Goal: Information Seeking & Learning: Find specific fact

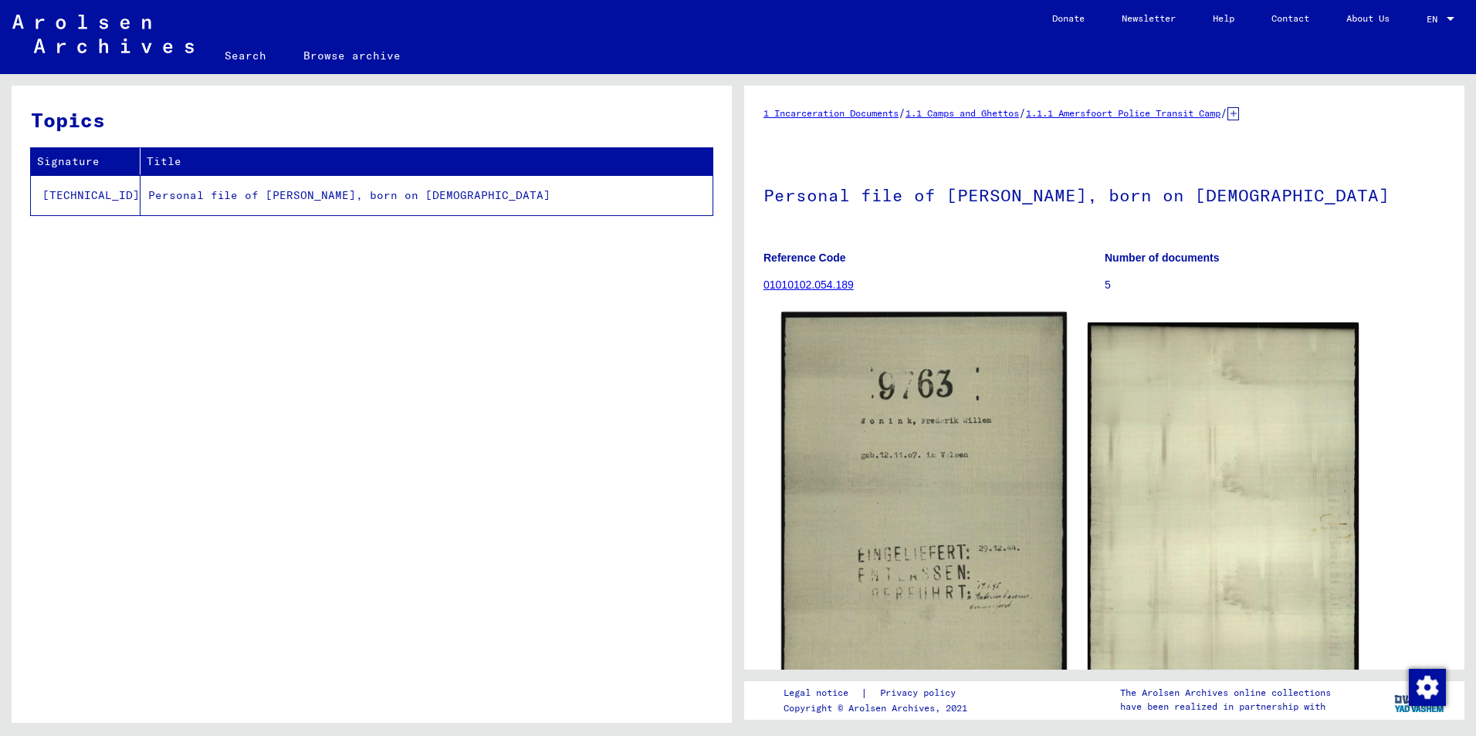
click at [930, 465] on img at bounding box center [923, 526] width 285 height 428
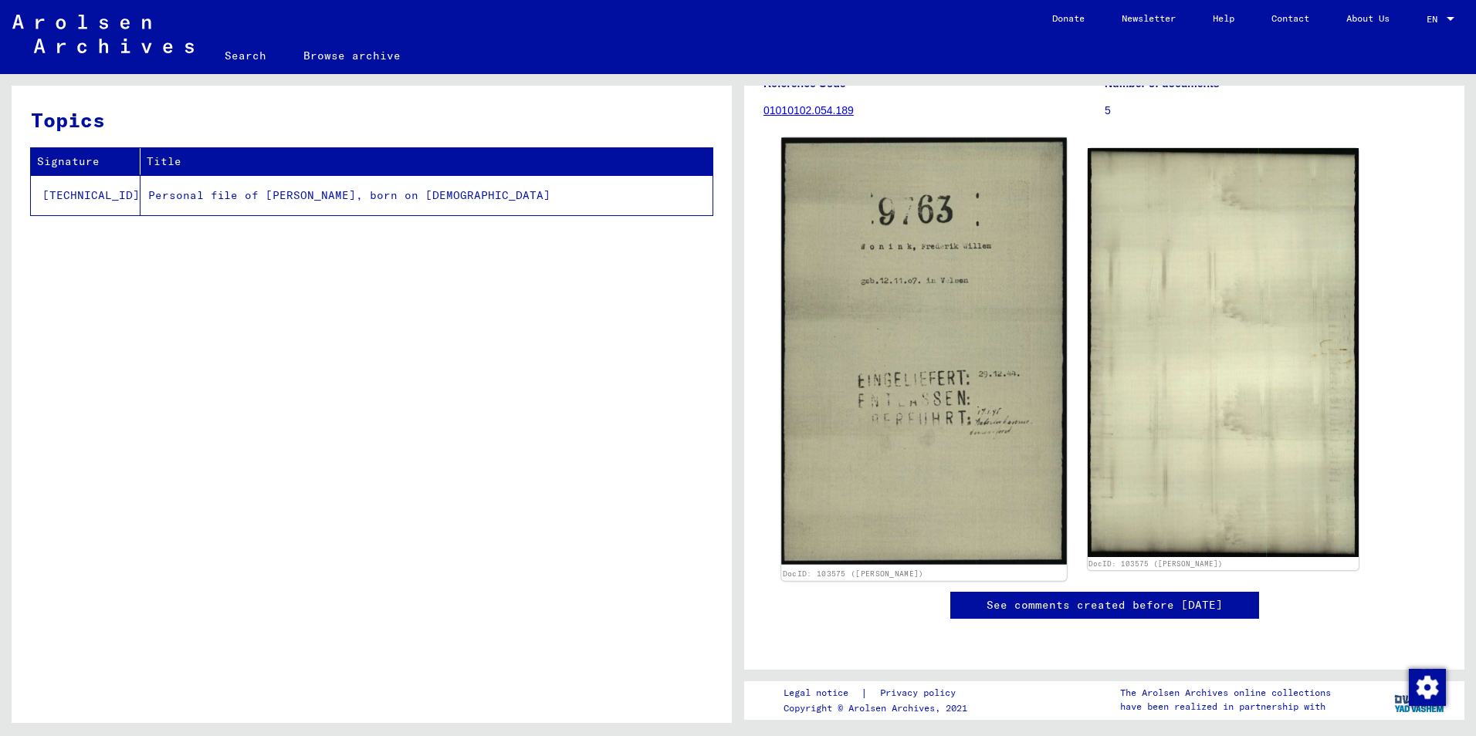
scroll to position [232, 0]
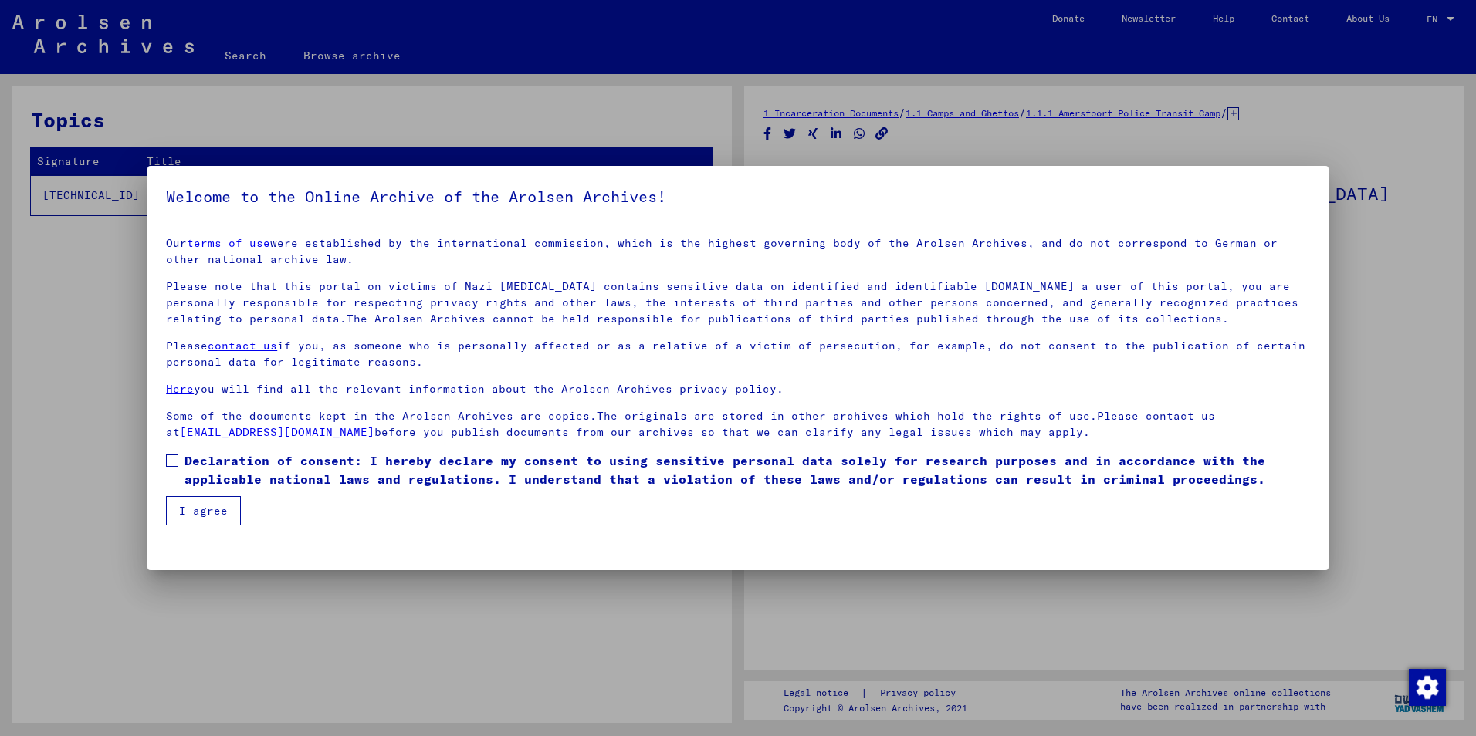
click at [175, 462] on span at bounding box center [172, 461] width 12 height 12
click at [195, 513] on button "I agree" at bounding box center [203, 510] width 75 height 29
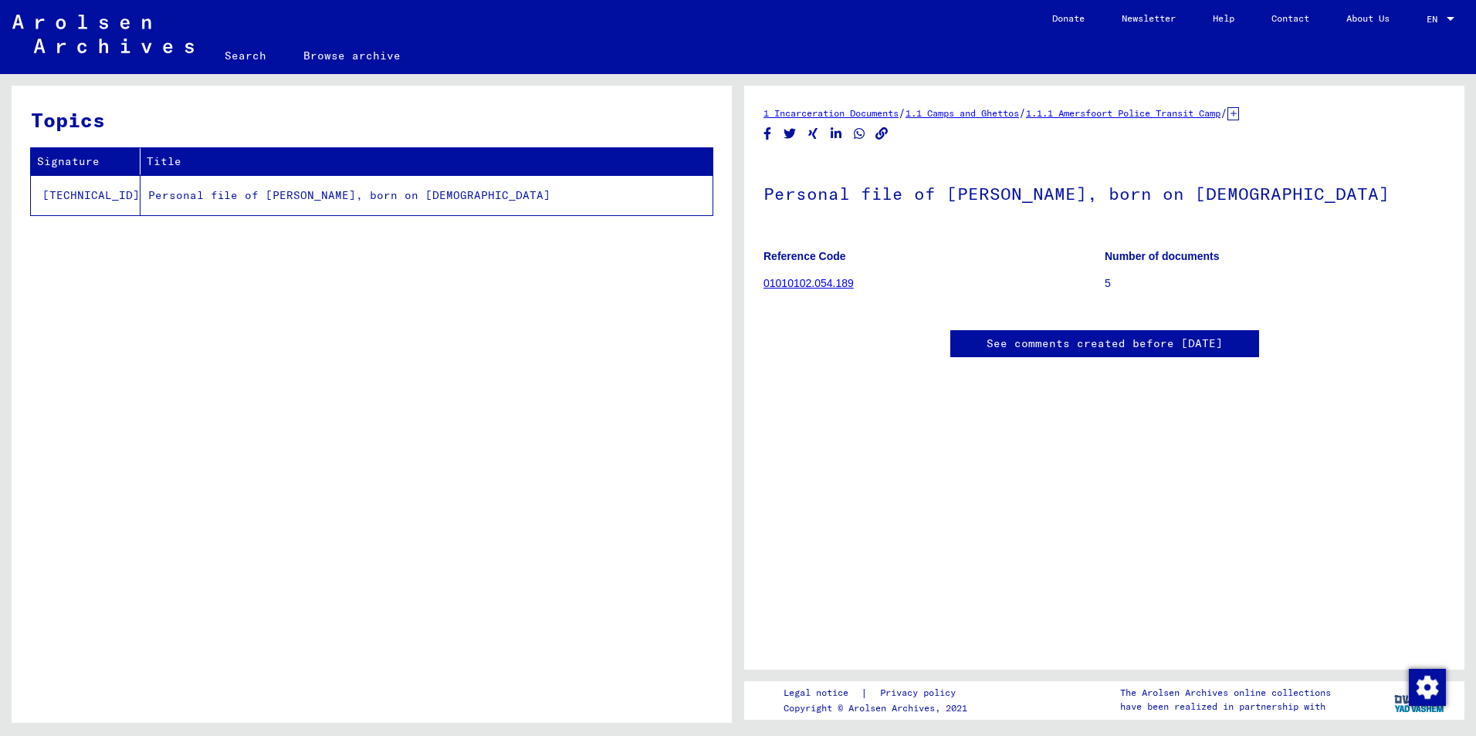
click at [811, 279] on link "01010102.054.189" at bounding box center [808, 283] width 90 height 12
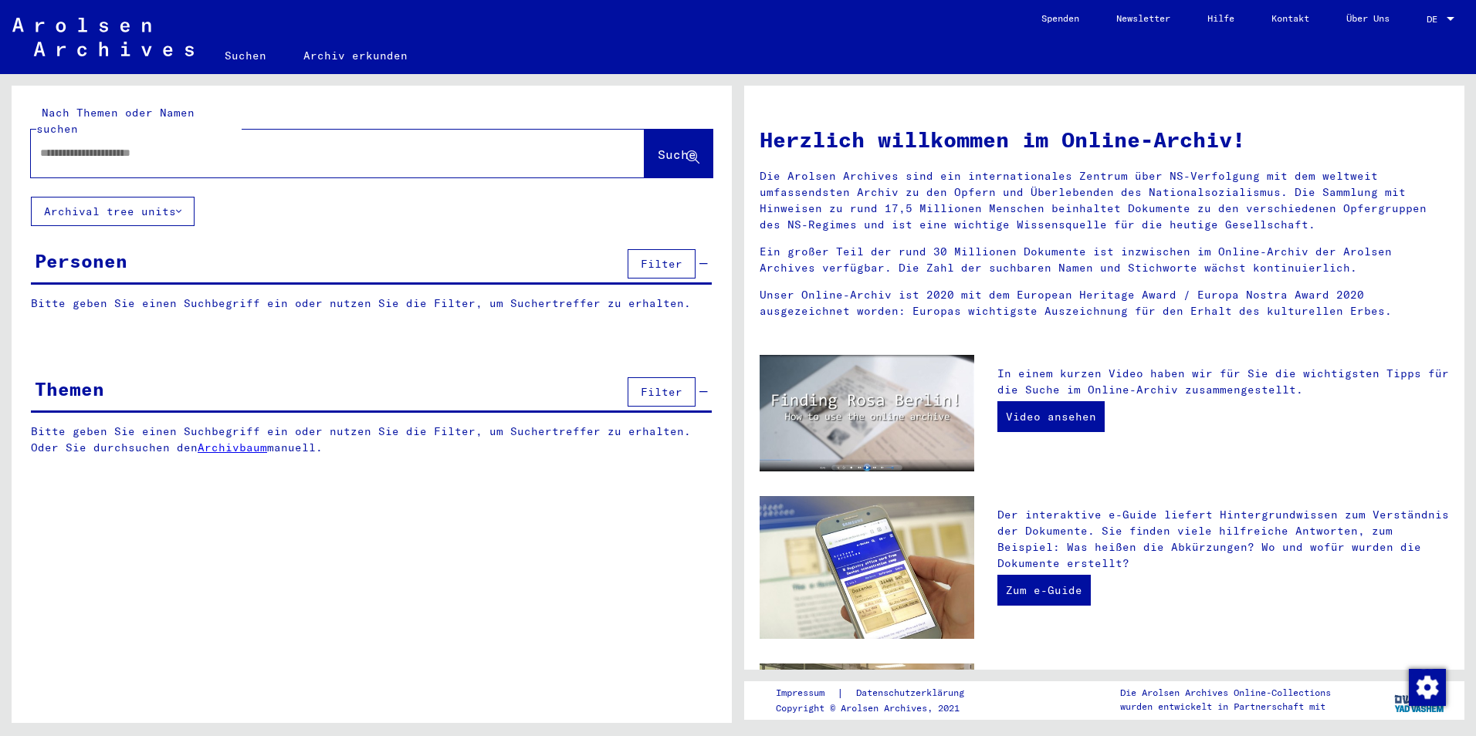
click at [201, 145] on input "text" at bounding box center [319, 153] width 558 height 16
click at [166, 145] on input "text" at bounding box center [319, 153] width 558 height 16
type input "**********"
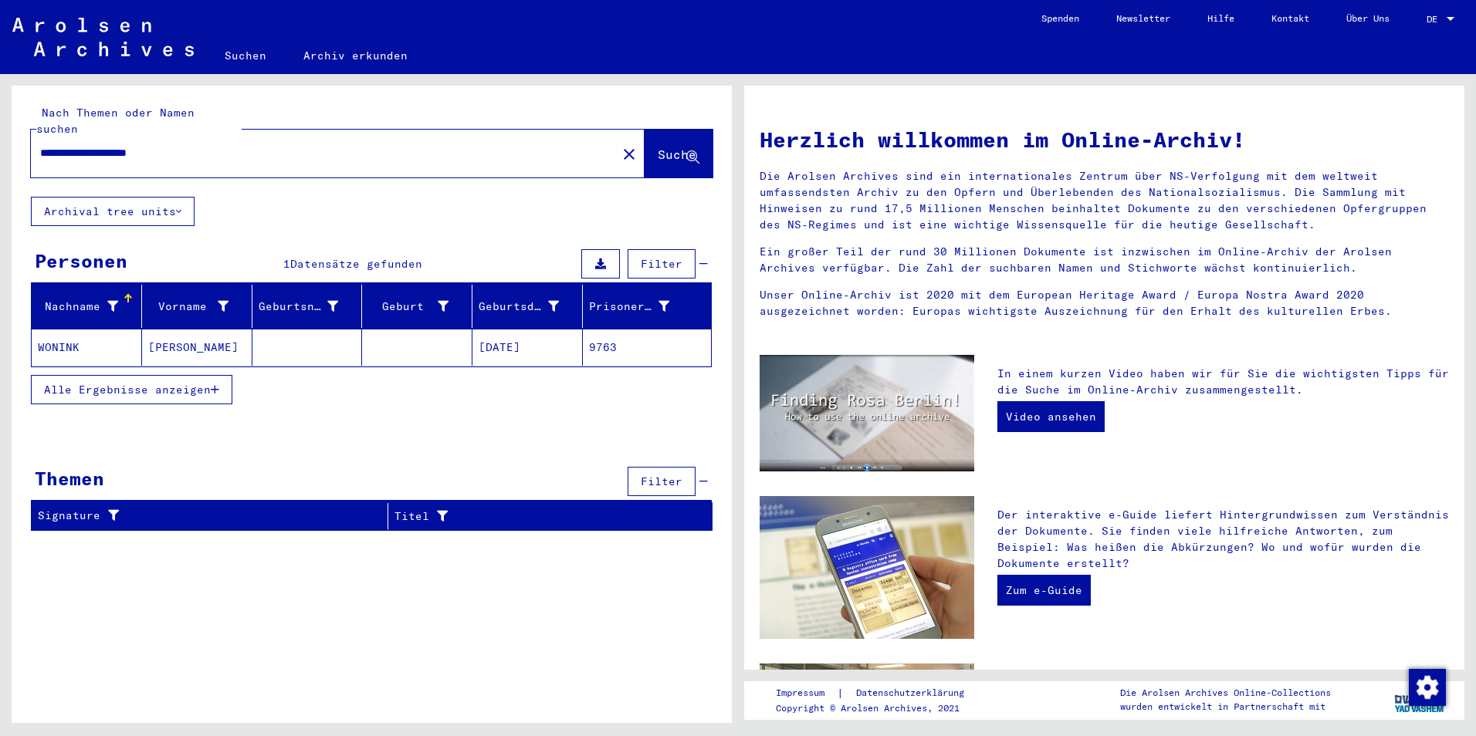
click at [184, 331] on mat-cell "[PERSON_NAME]" at bounding box center [197, 347] width 110 height 37
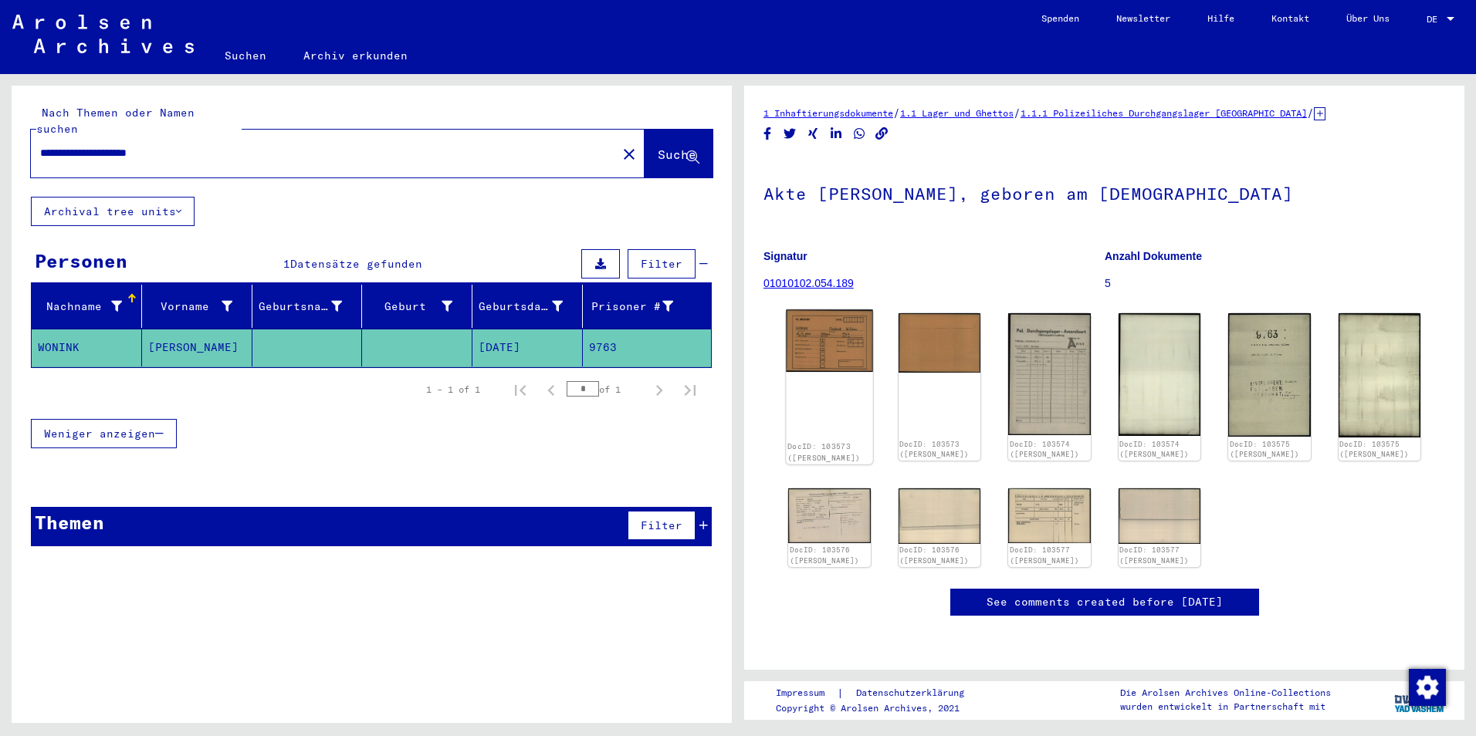
click at [837, 351] on img at bounding box center [829, 341] width 86 height 63
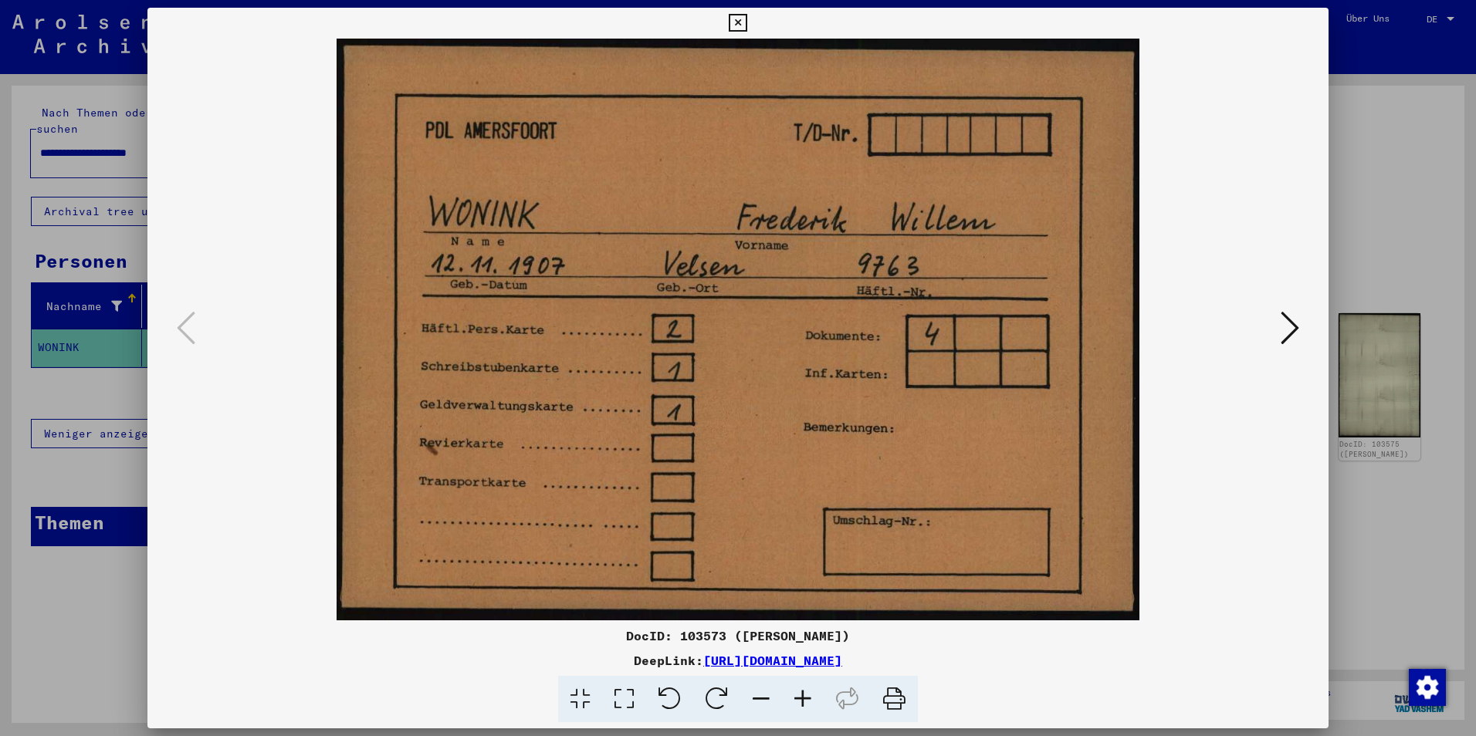
click at [1289, 329] on icon at bounding box center [1290, 328] width 19 height 37
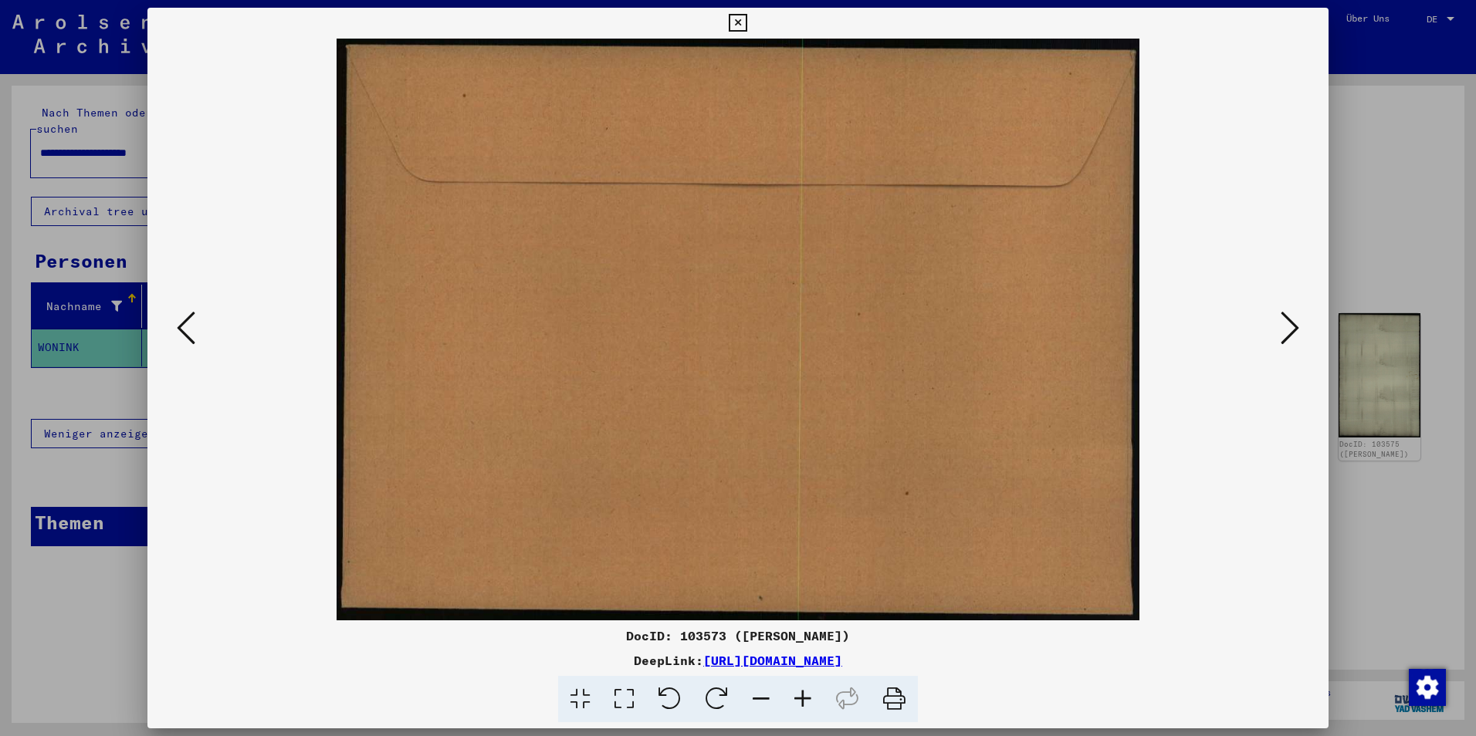
click at [1289, 329] on icon at bounding box center [1290, 328] width 19 height 37
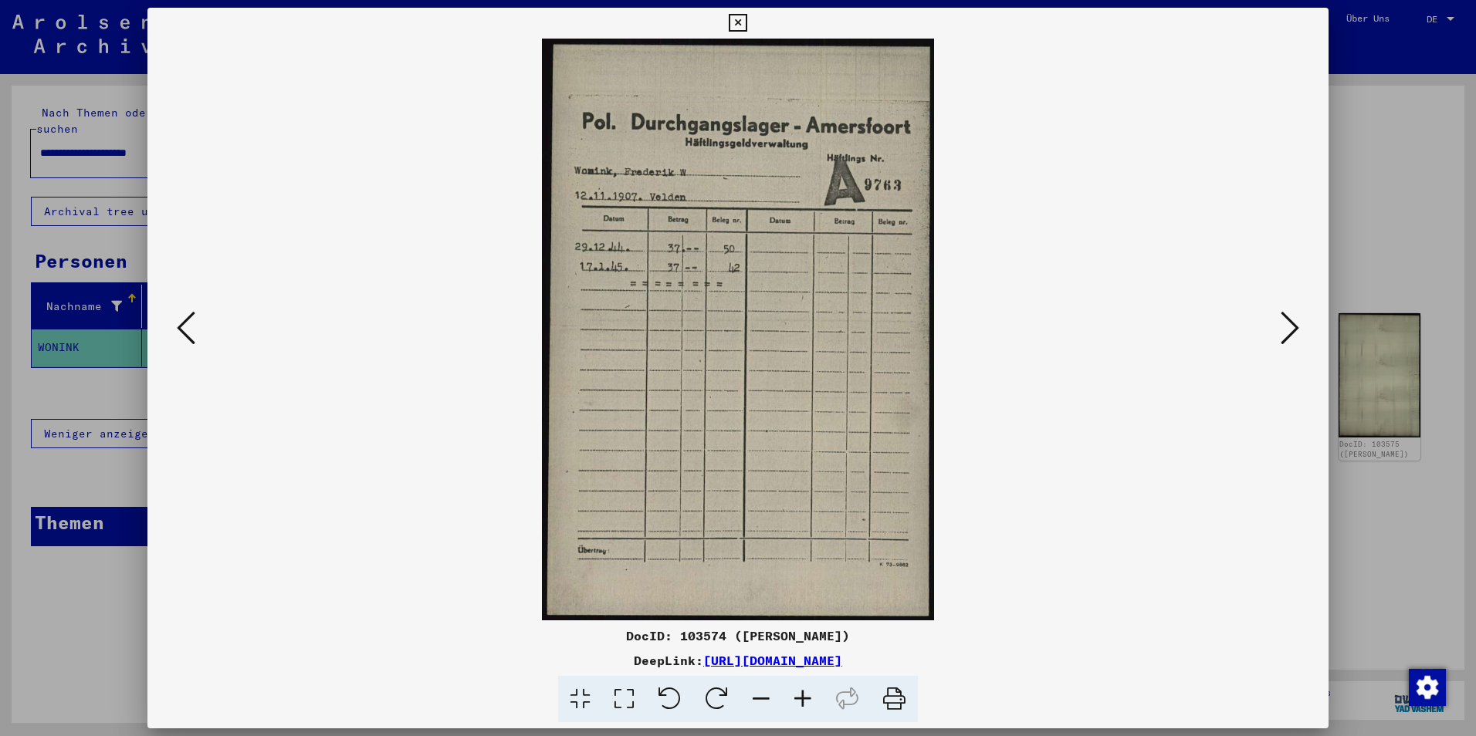
click at [1291, 327] on icon at bounding box center [1290, 328] width 19 height 37
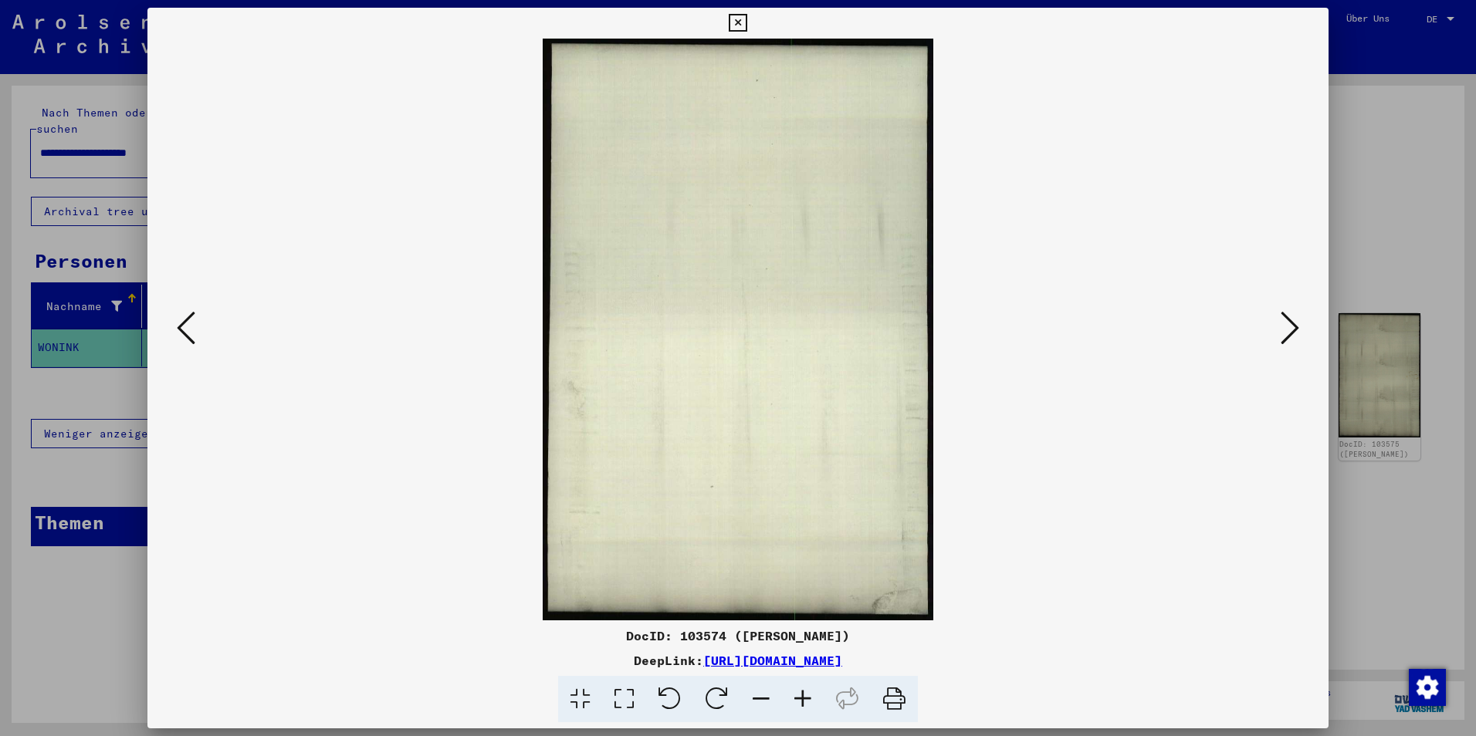
click at [1291, 327] on icon at bounding box center [1290, 328] width 19 height 37
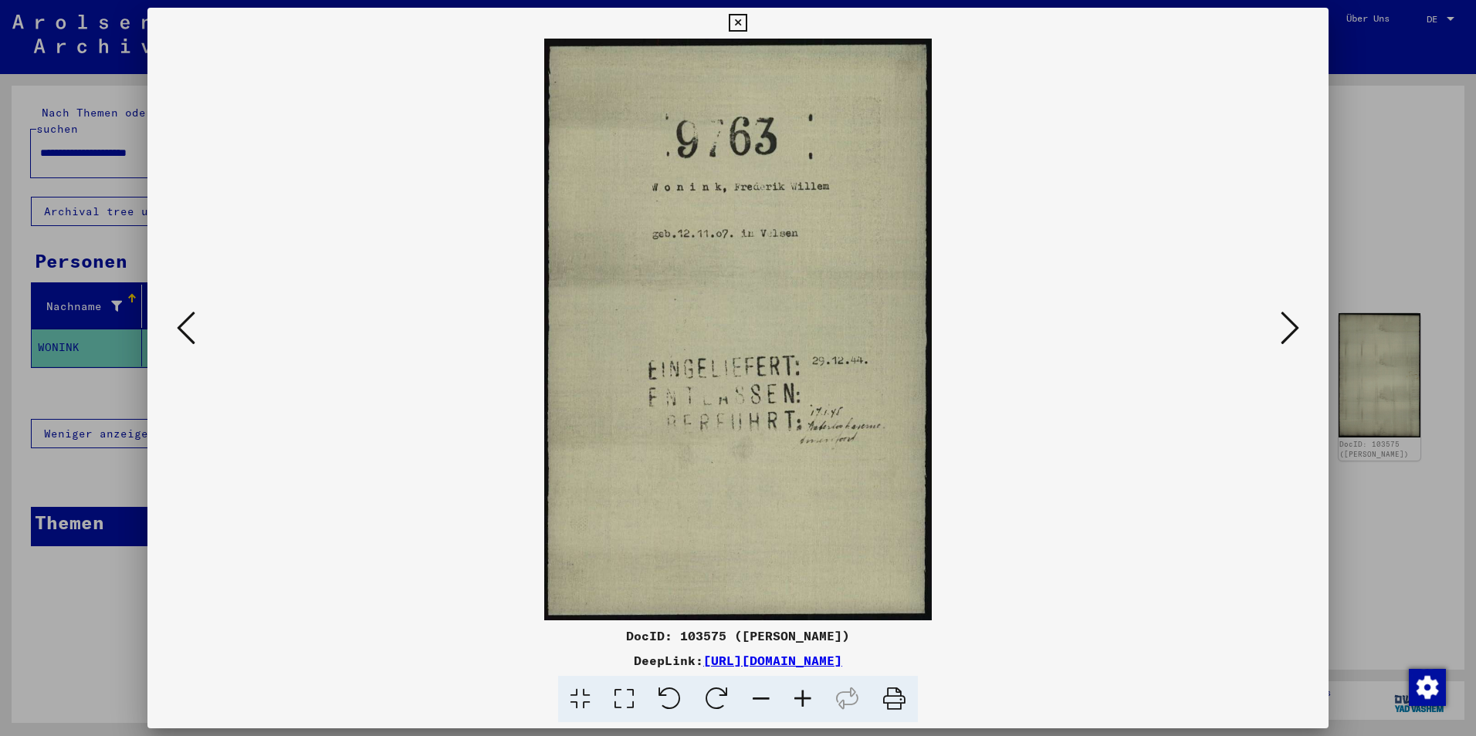
click at [1291, 327] on icon at bounding box center [1290, 328] width 19 height 37
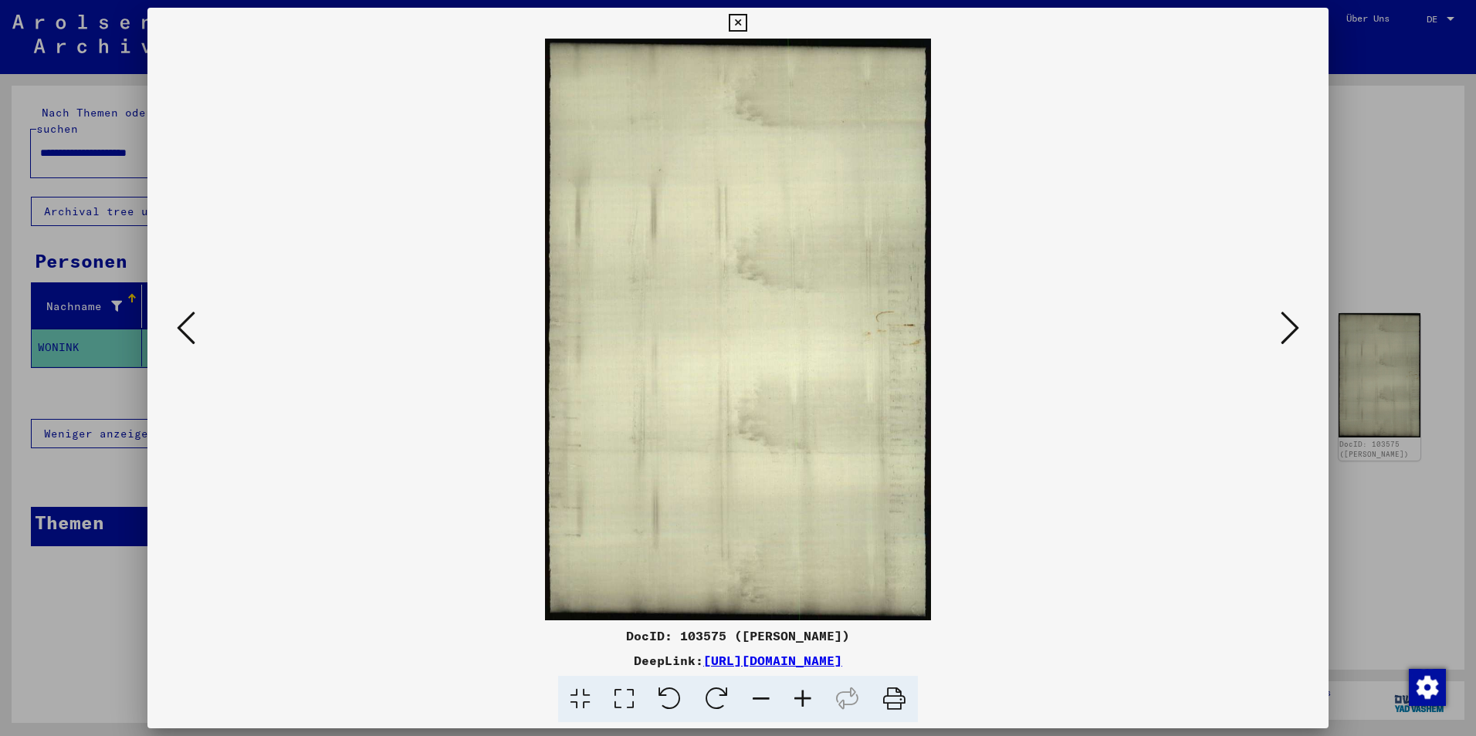
click at [1291, 327] on icon at bounding box center [1290, 328] width 19 height 37
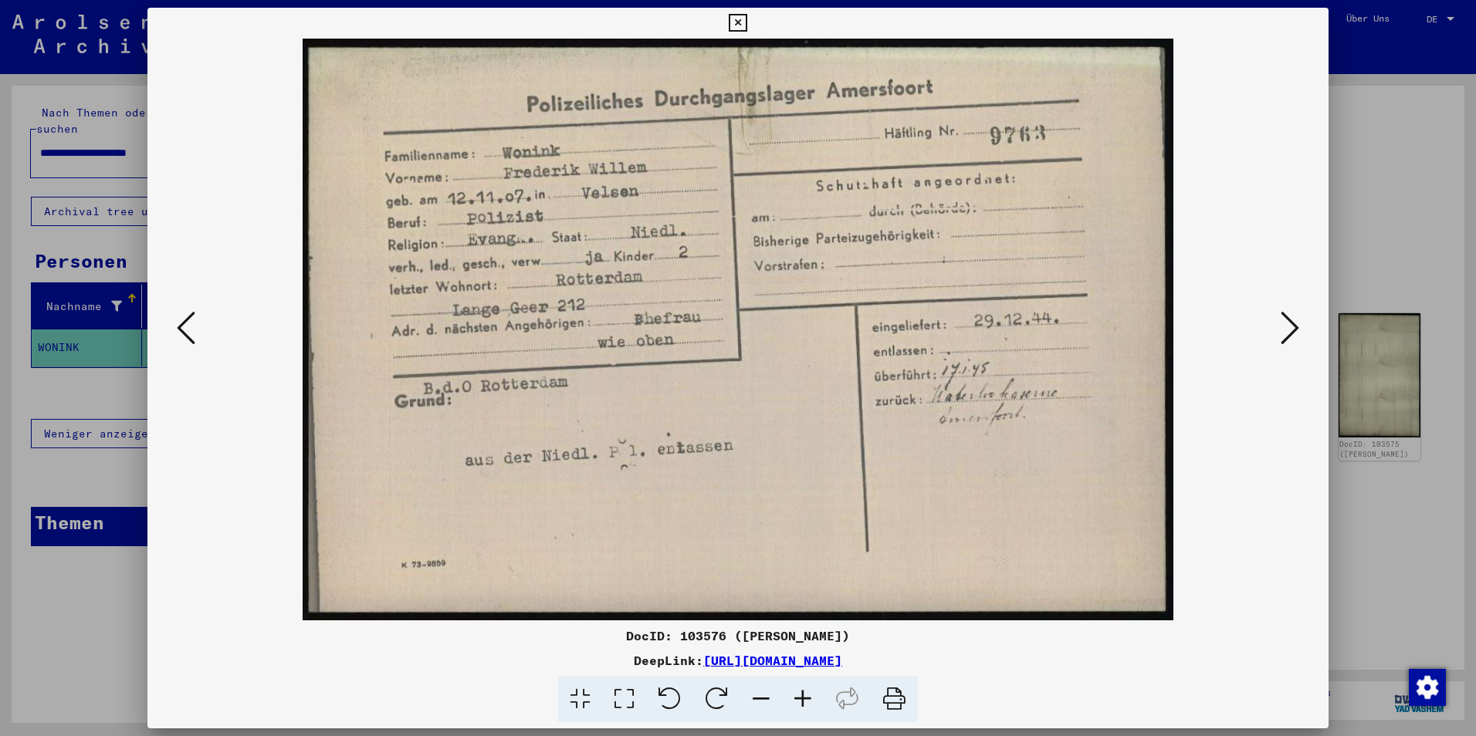
click at [1291, 327] on icon at bounding box center [1290, 328] width 19 height 37
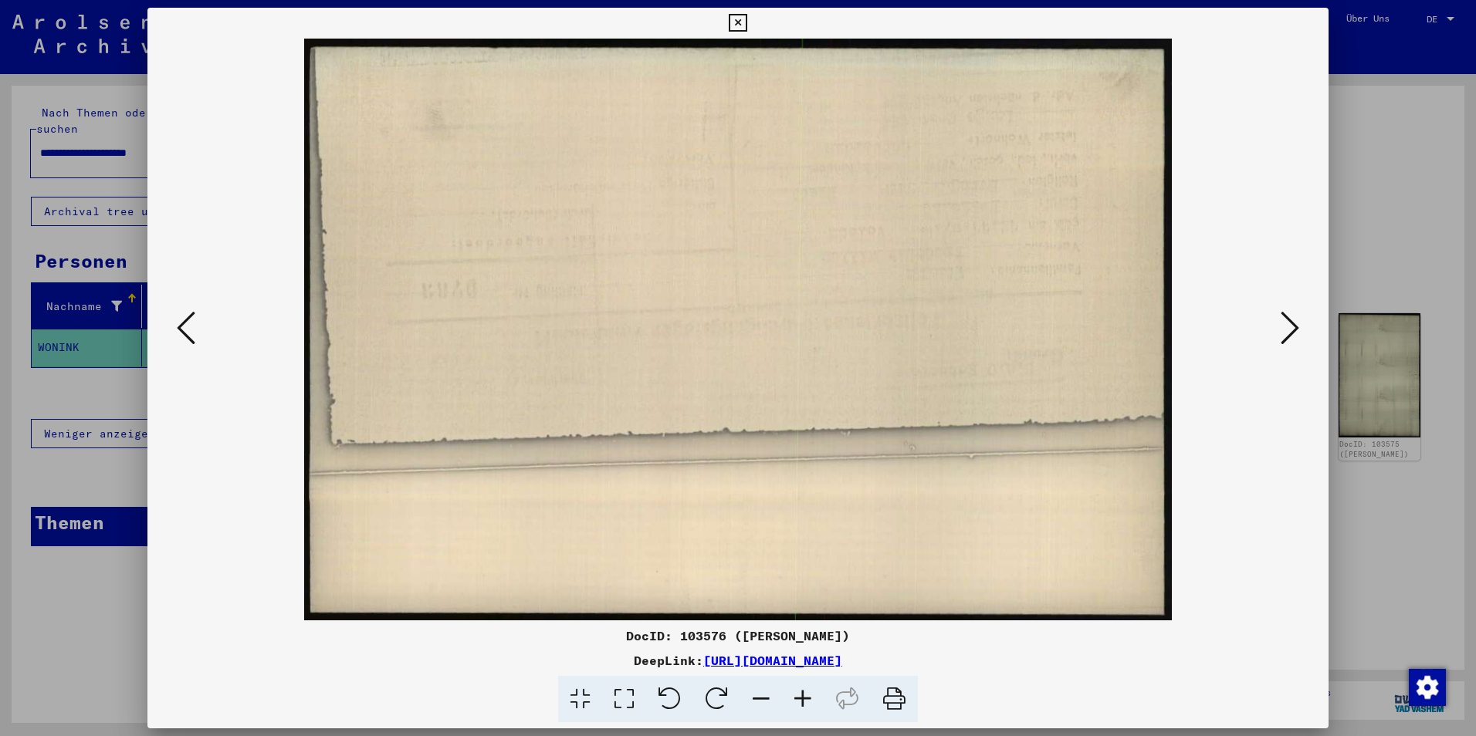
click at [1291, 327] on icon at bounding box center [1290, 328] width 19 height 37
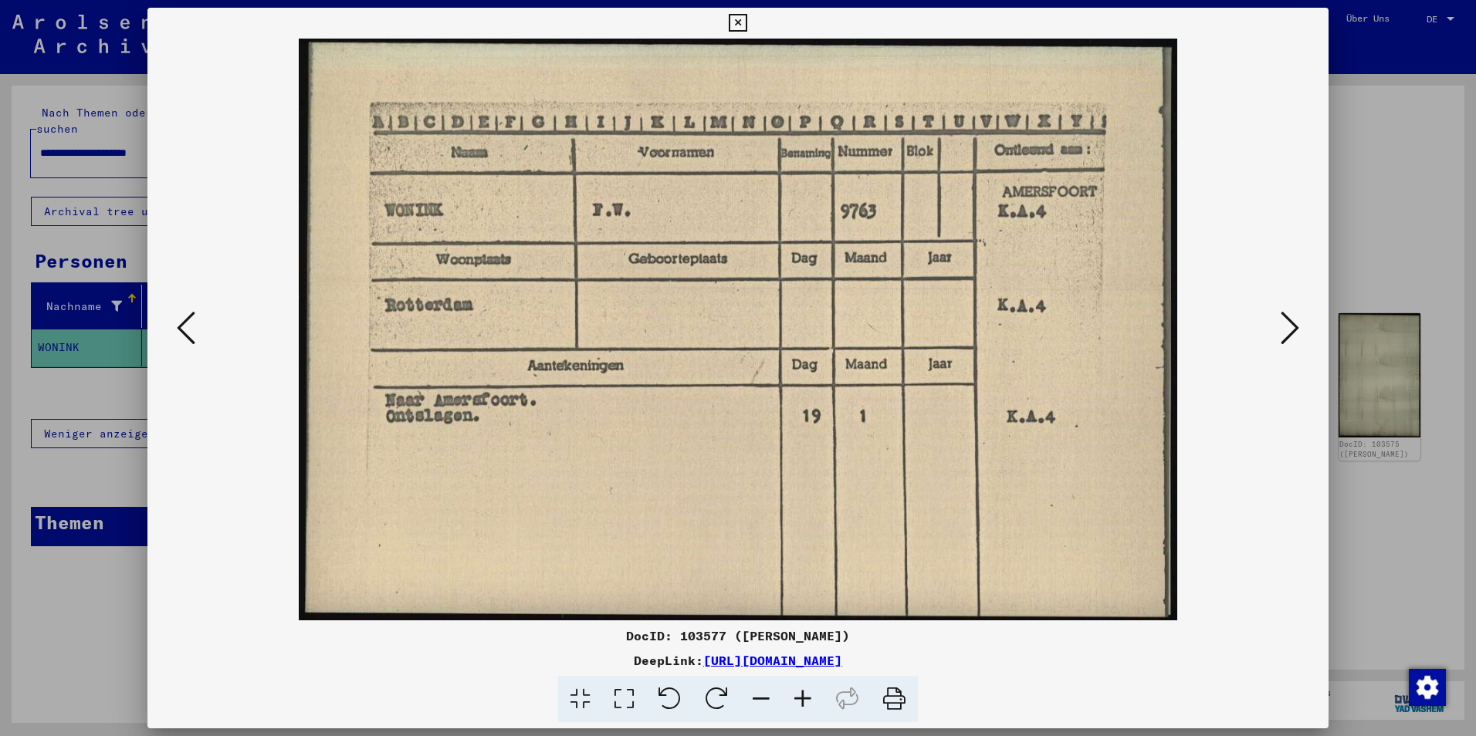
click at [1279, 323] on button at bounding box center [1290, 329] width 28 height 44
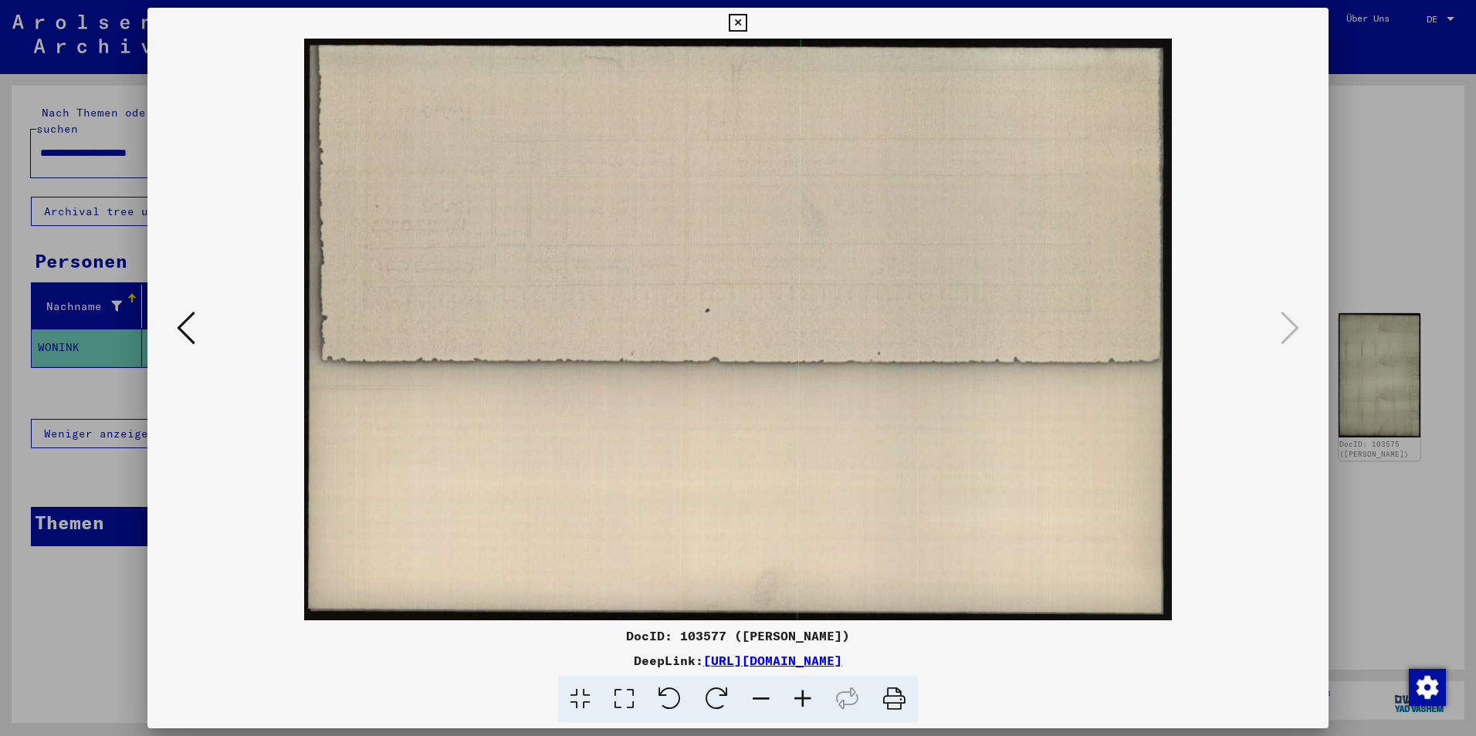
click at [186, 332] on icon at bounding box center [186, 328] width 19 height 37
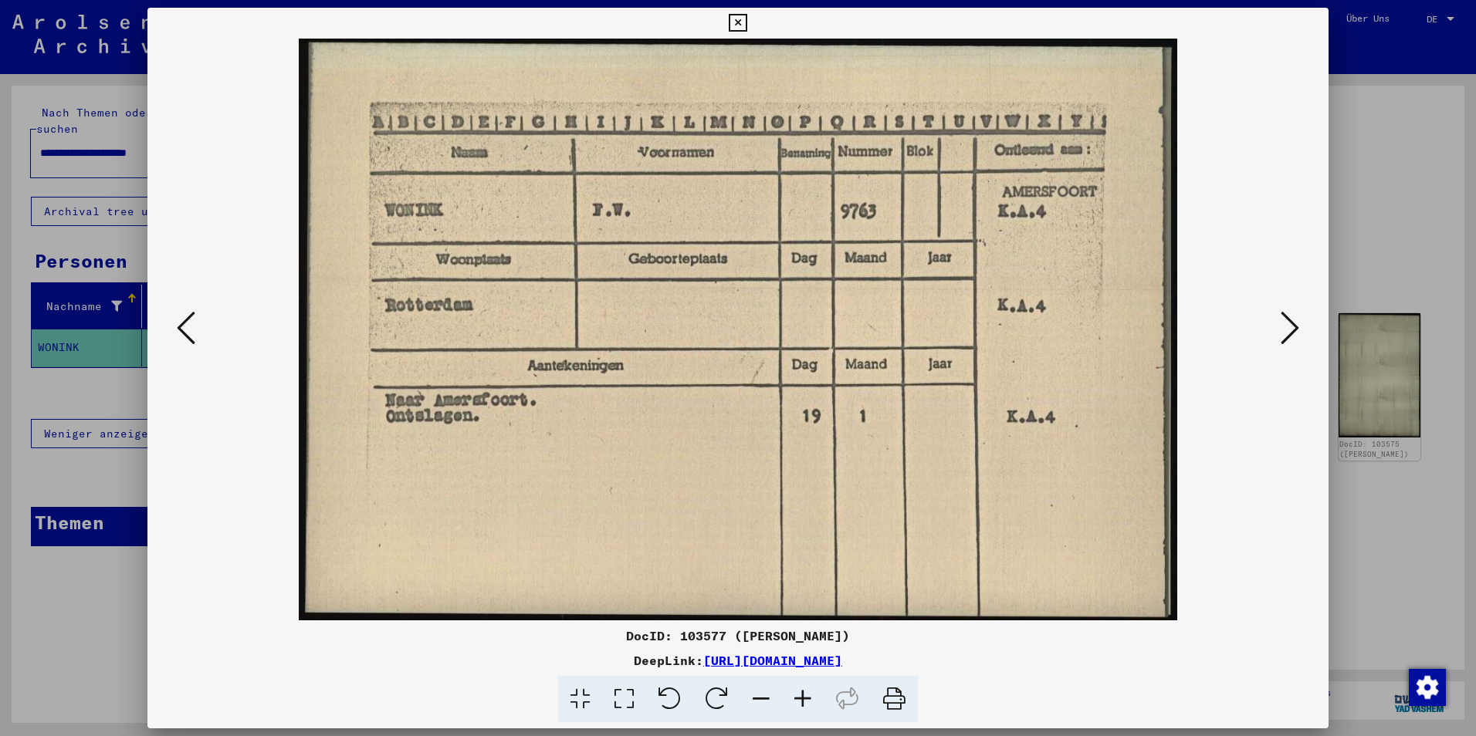
click at [186, 332] on icon at bounding box center [186, 328] width 19 height 37
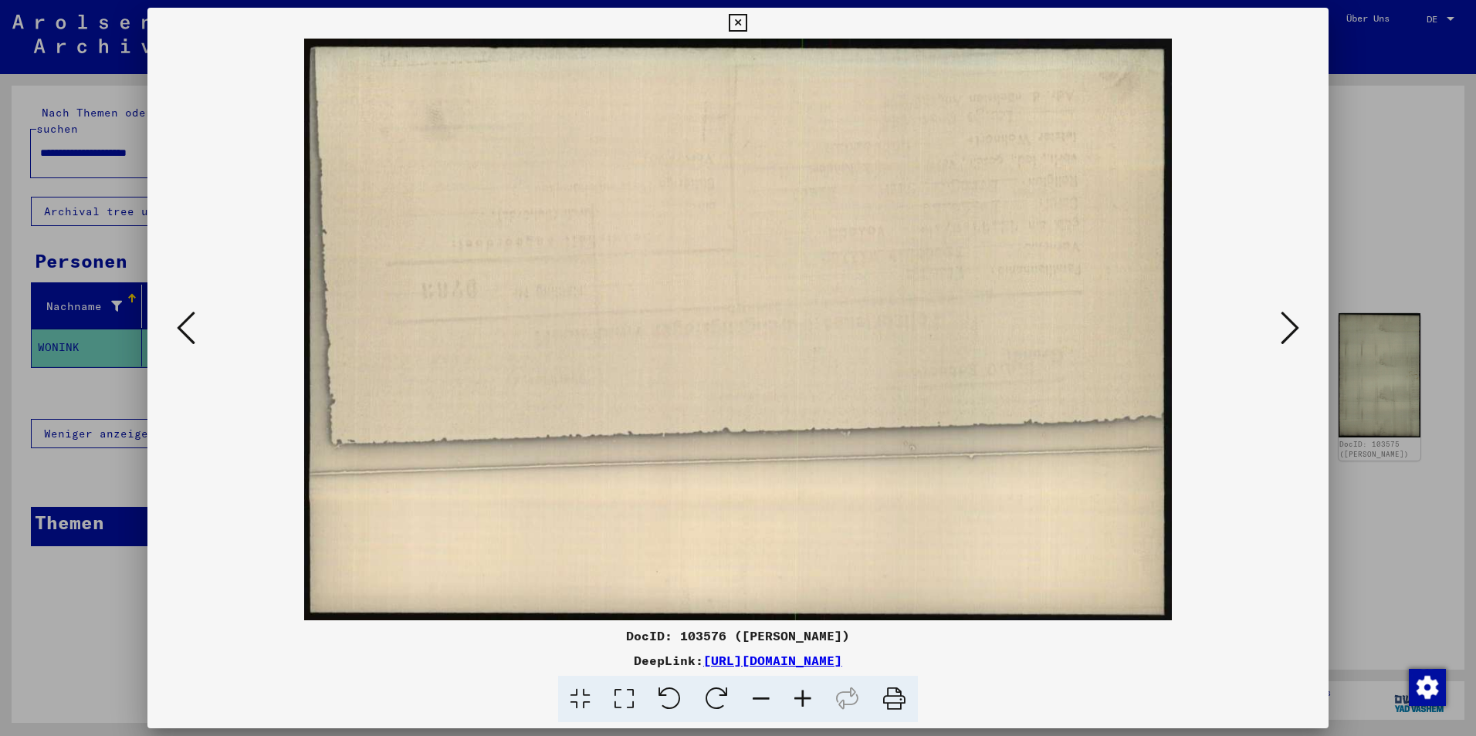
click at [186, 332] on icon at bounding box center [186, 328] width 19 height 37
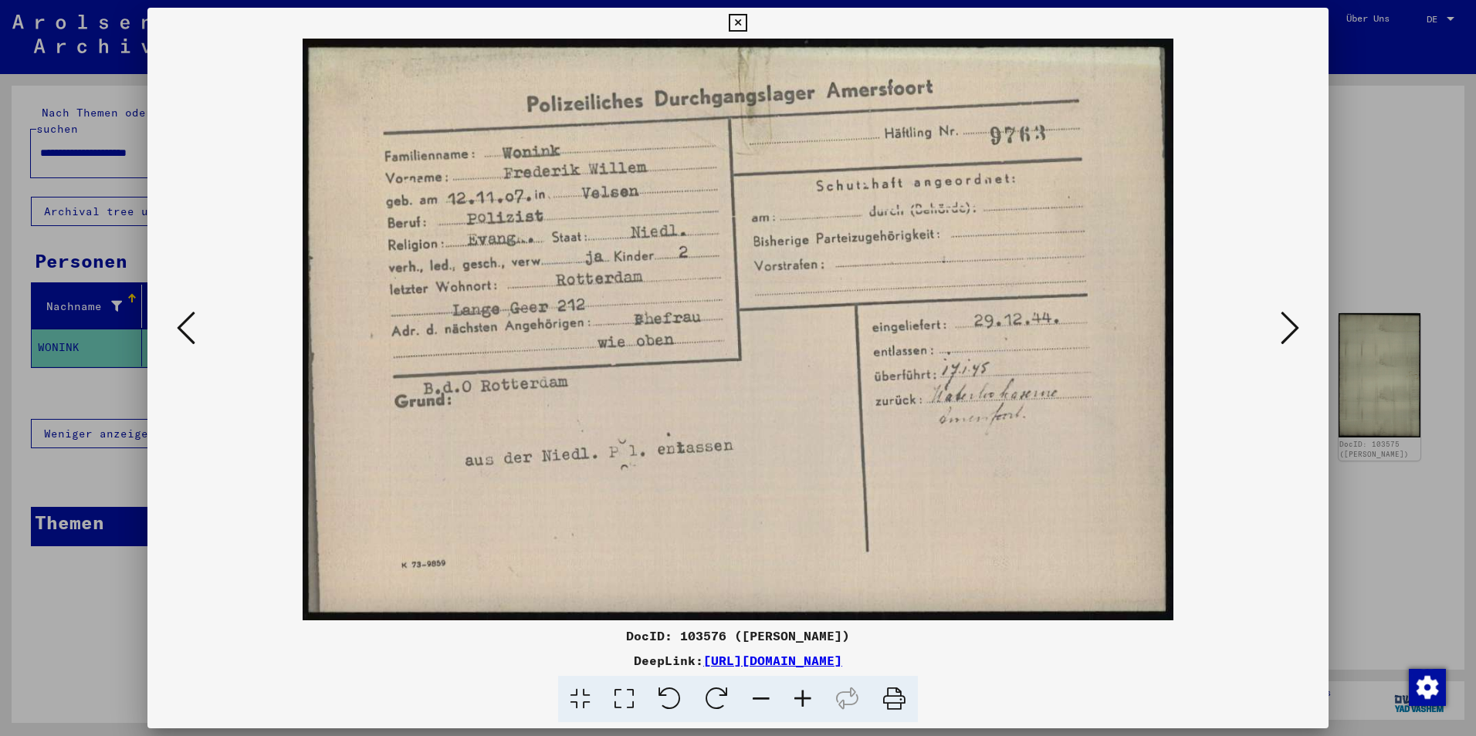
click at [186, 332] on icon at bounding box center [186, 328] width 19 height 37
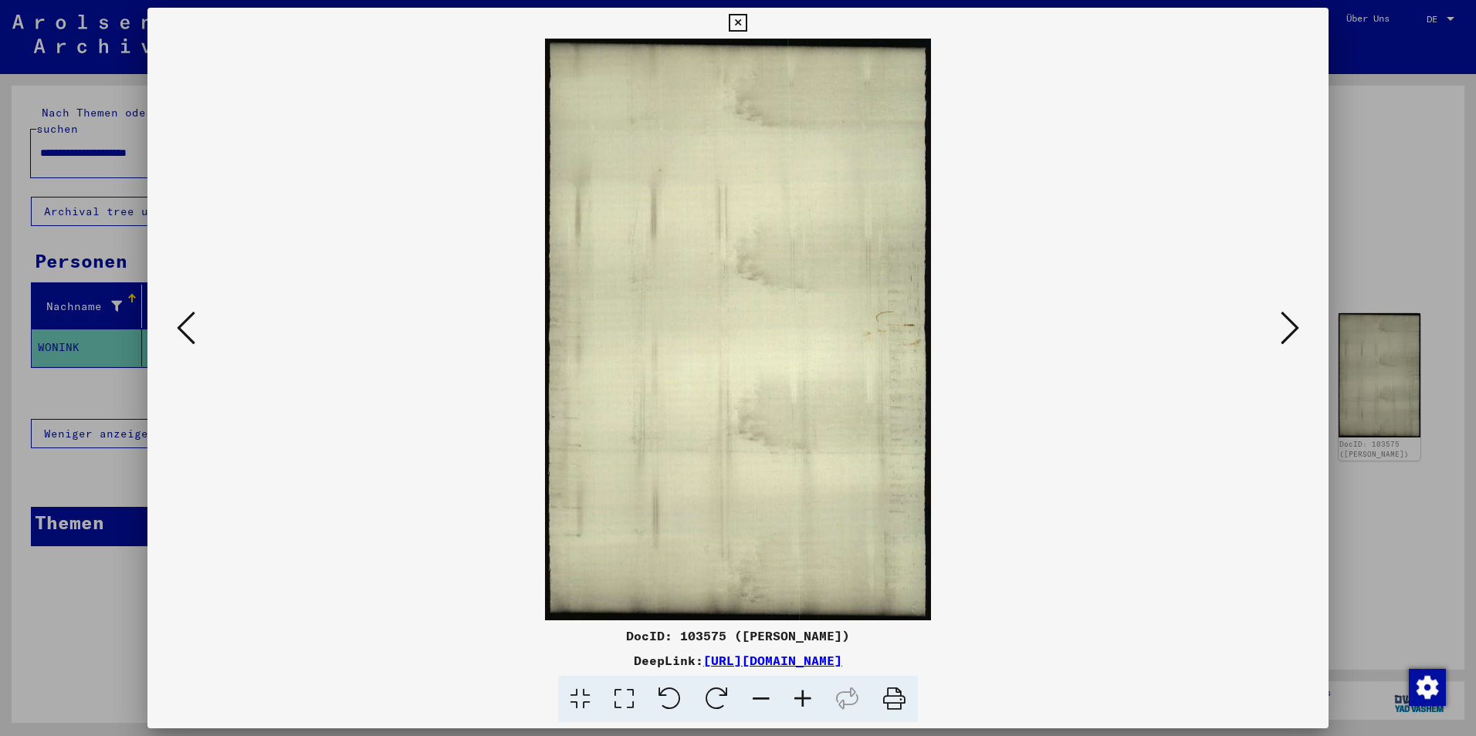
click at [186, 332] on icon at bounding box center [186, 328] width 19 height 37
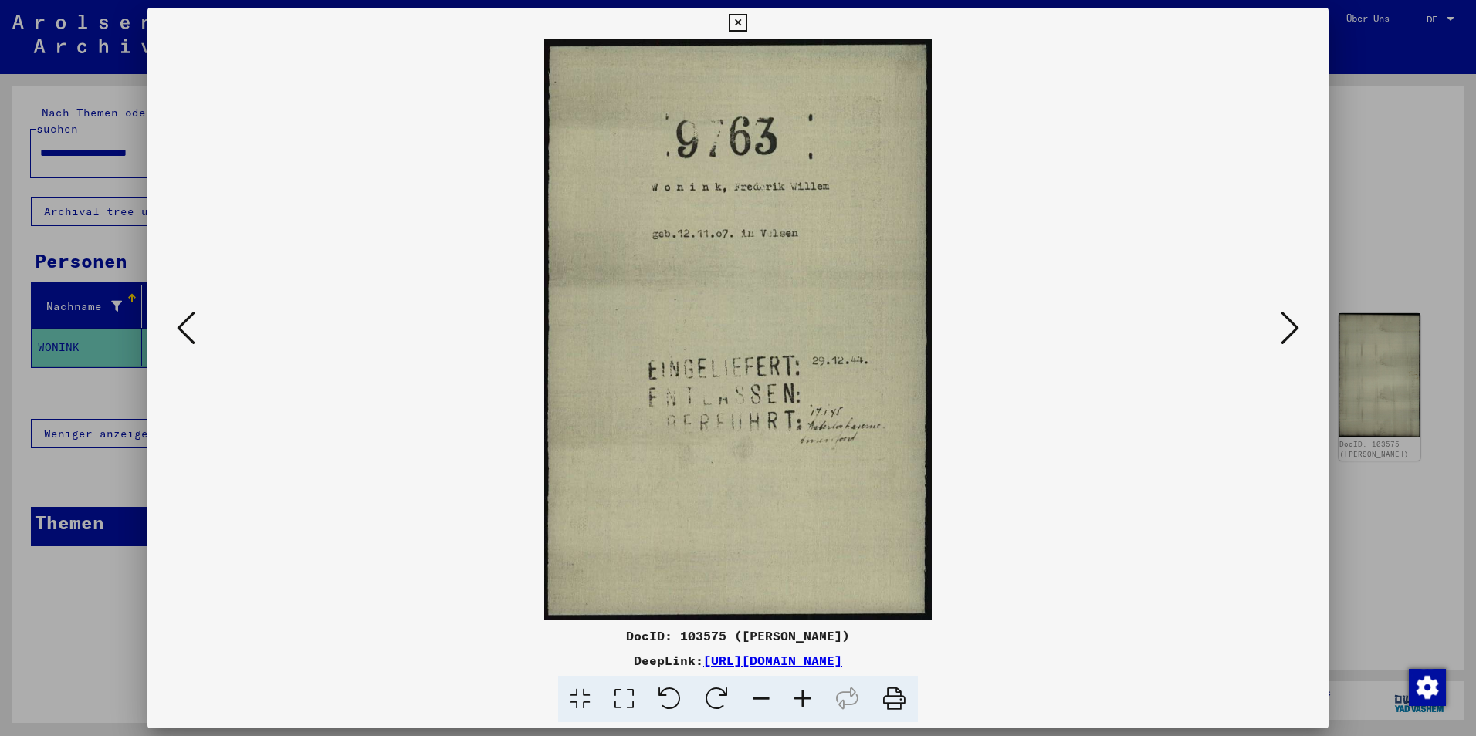
click at [186, 332] on icon at bounding box center [186, 328] width 19 height 37
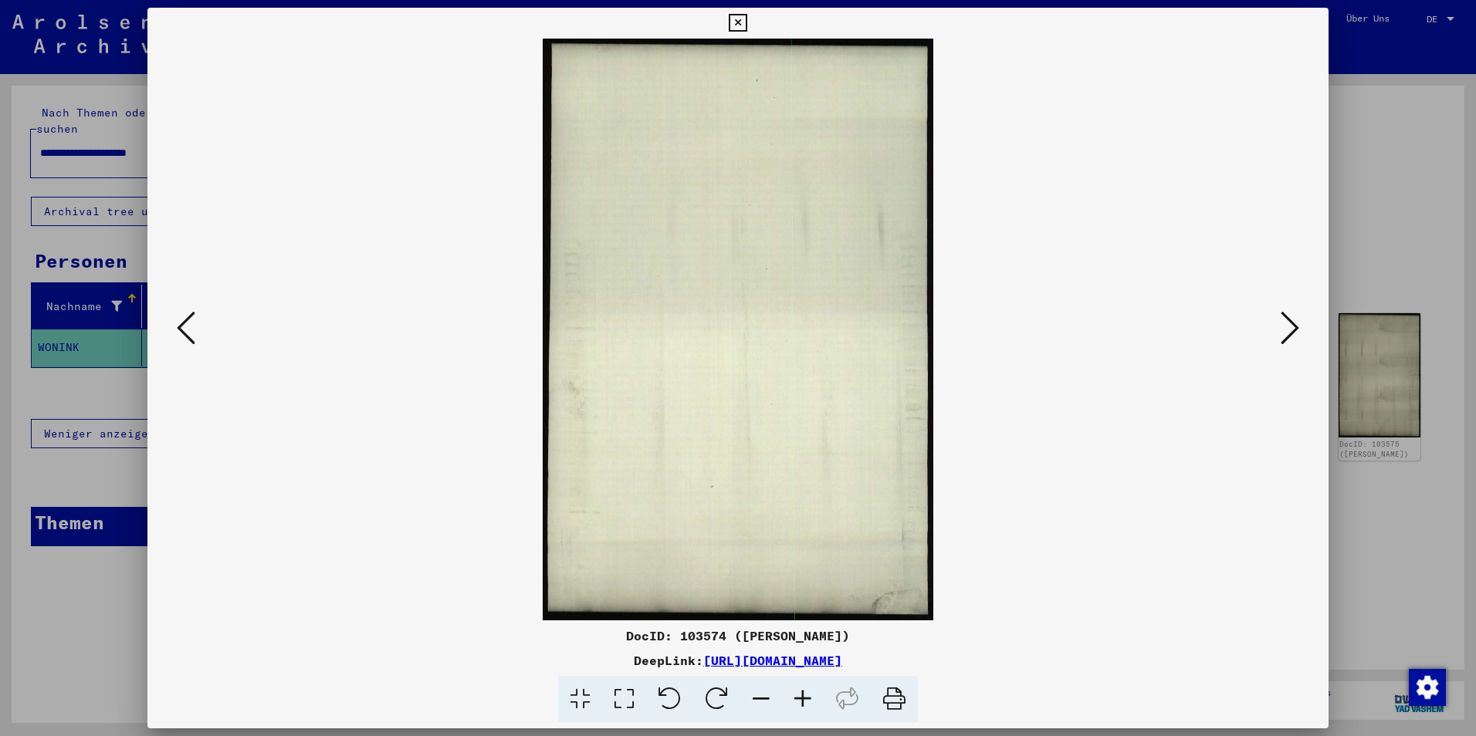
click at [186, 332] on icon at bounding box center [186, 328] width 19 height 37
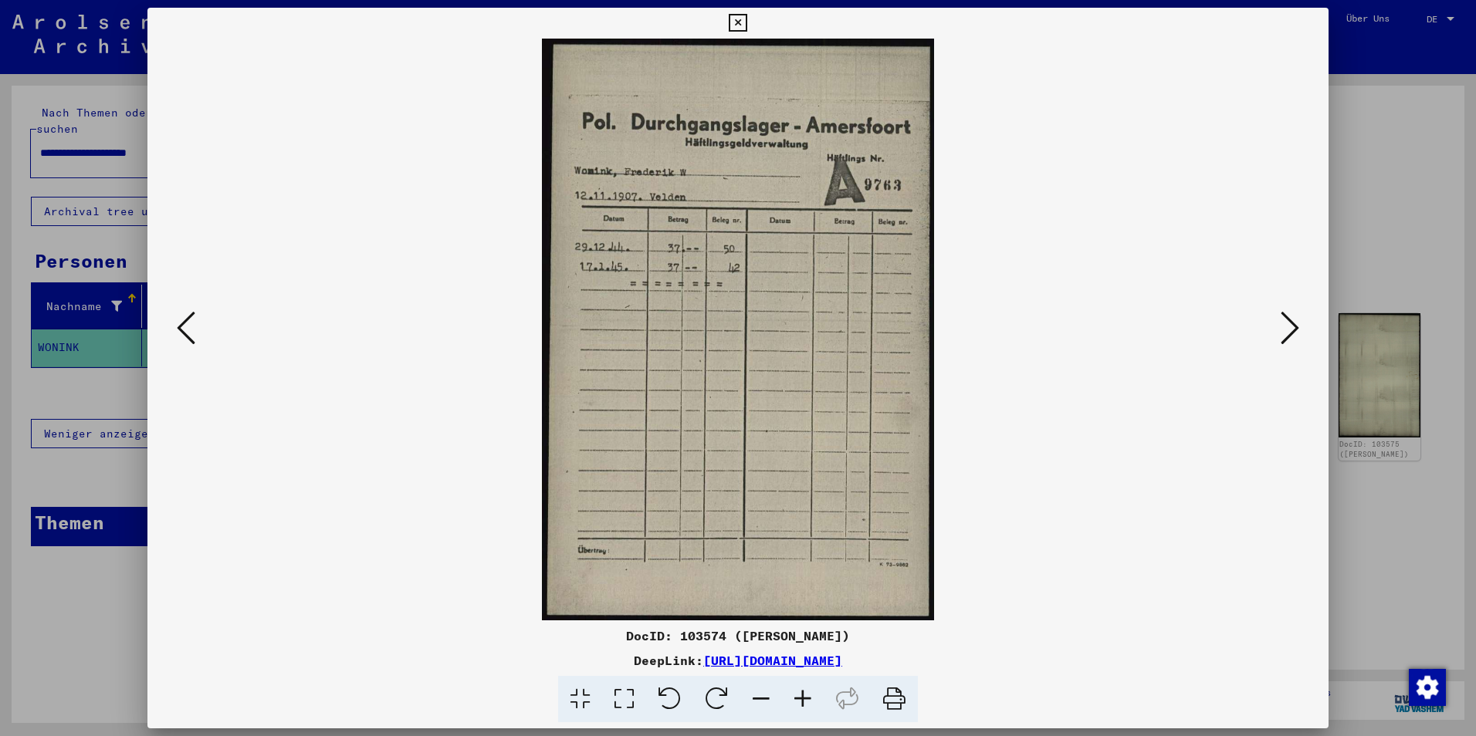
click at [186, 332] on icon at bounding box center [186, 328] width 19 height 37
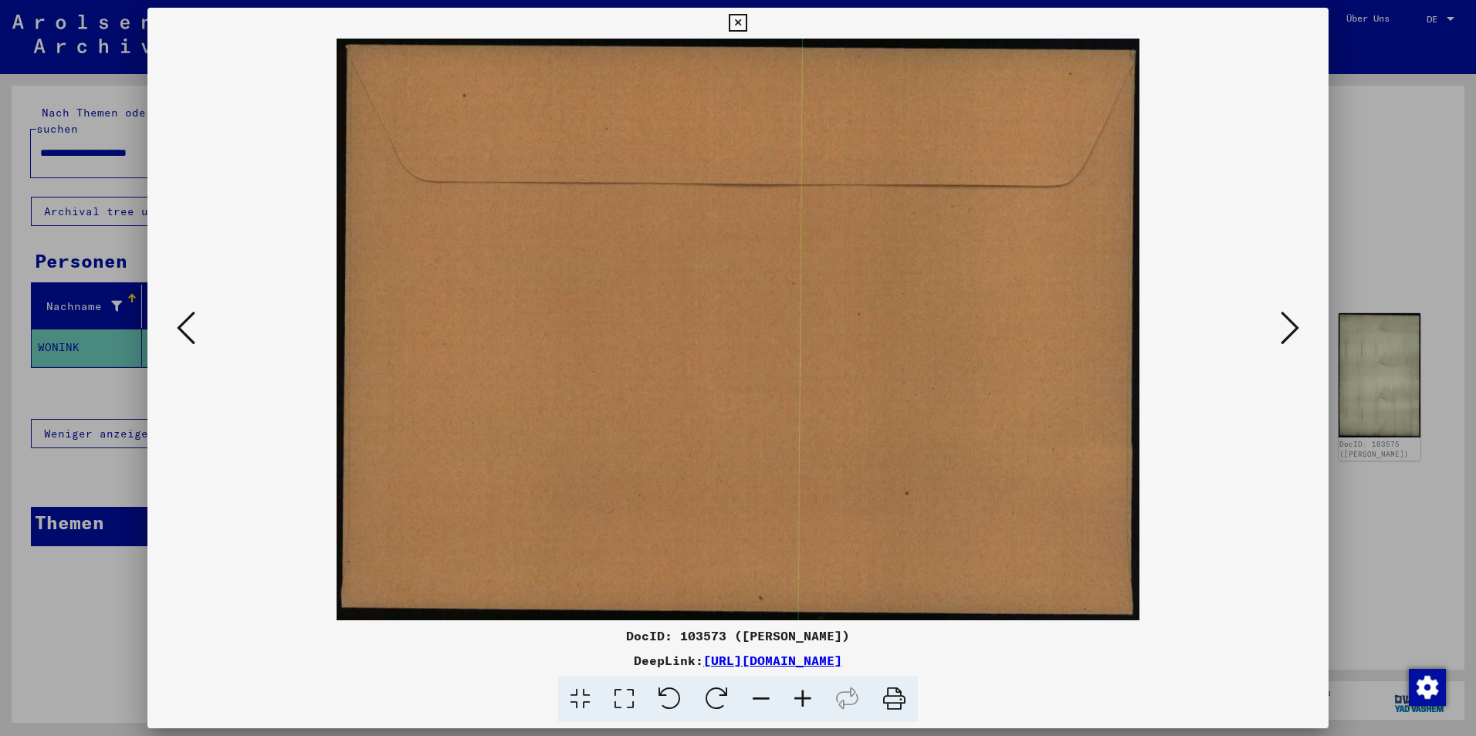
click at [186, 332] on icon at bounding box center [186, 328] width 19 height 37
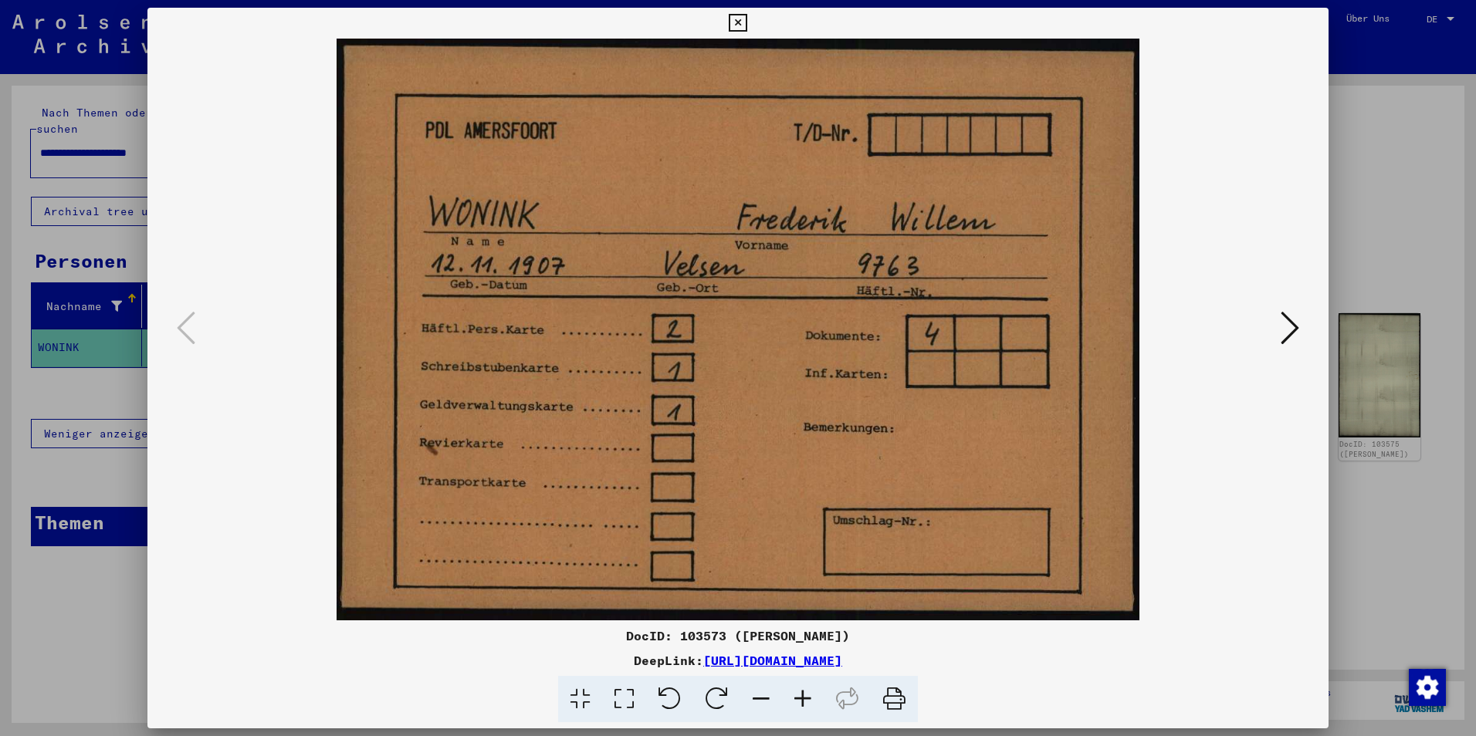
click at [742, 17] on icon at bounding box center [738, 23] width 18 height 19
